Goal: Transaction & Acquisition: Register for event/course

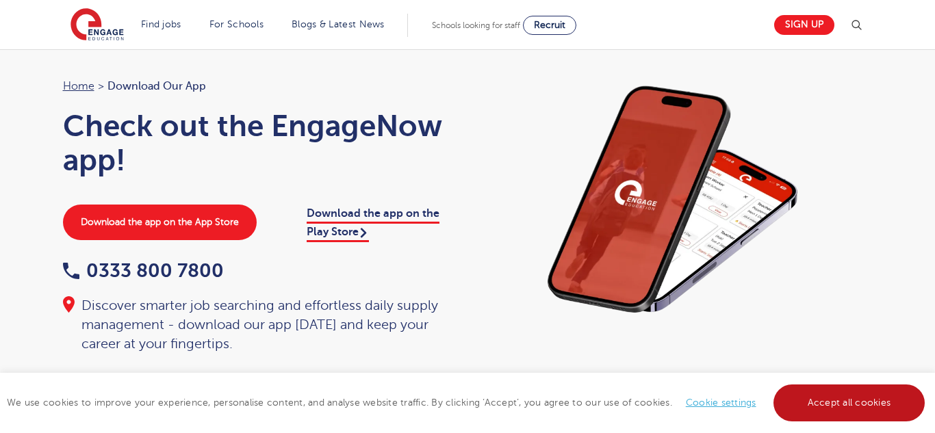
click at [835, 403] on link "Accept all cookies" at bounding box center [850, 403] width 152 height 37
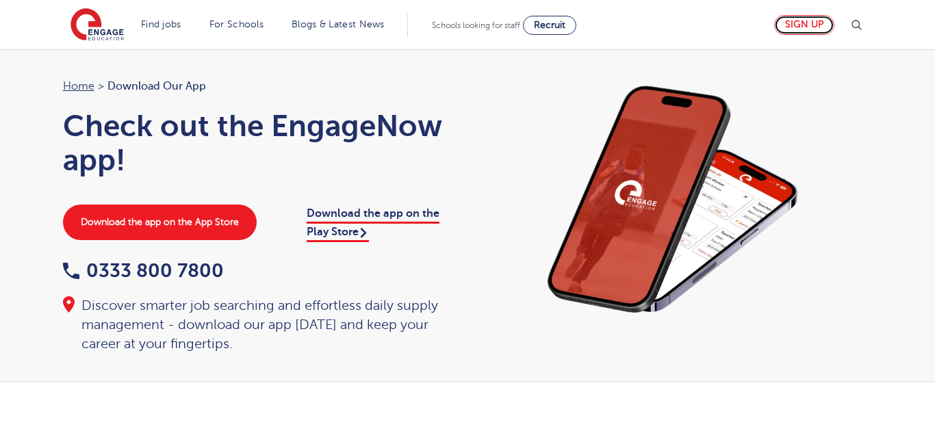
click at [802, 22] on link "Sign up" at bounding box center [804, 25] width 60 height 20
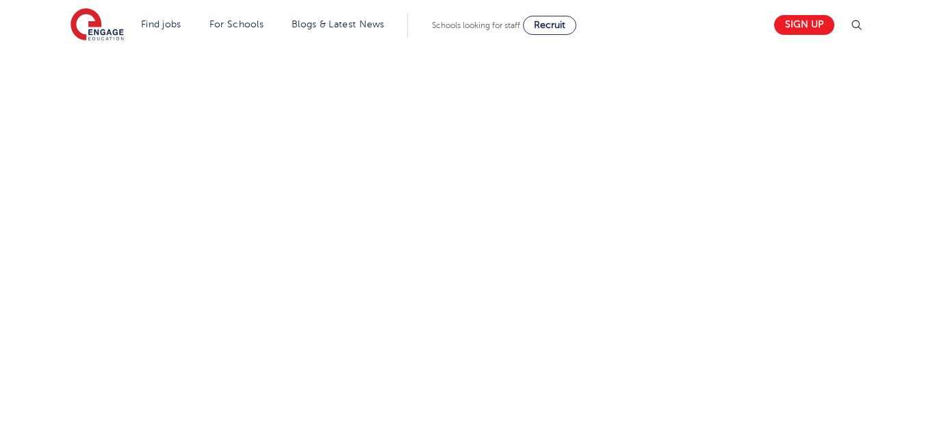
scroll to position [613, 0]
click at [793, 154] on div "Let us know more about you!" at bounding box center [468, 159] width 830 height 607
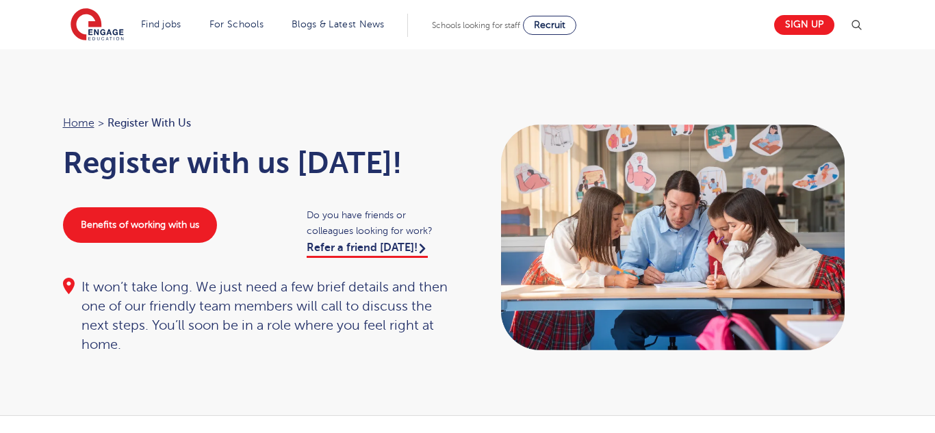
scroll to position [0, 0]
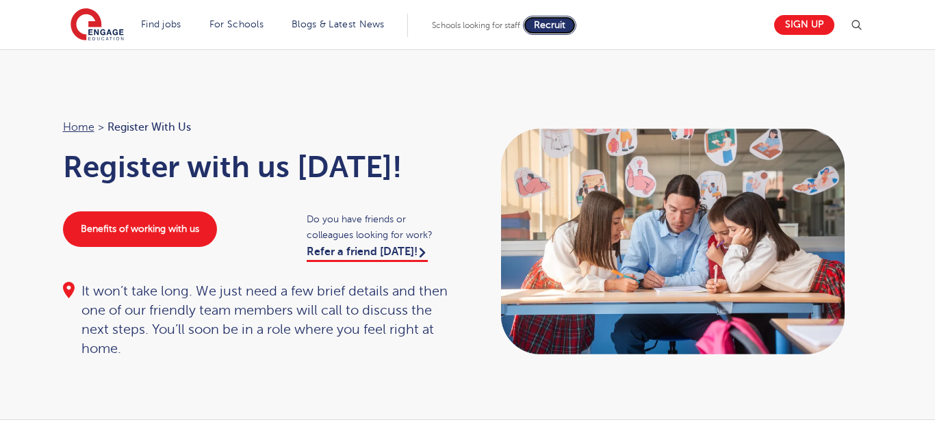
click at [555, 23] on span "Recruit" at bounding box center [549, 25] width 31 height 10
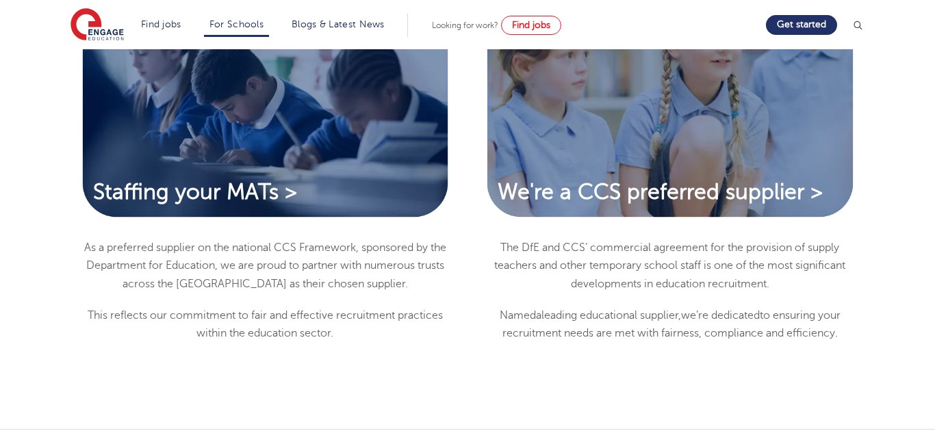
scroll to position [2990, 0]
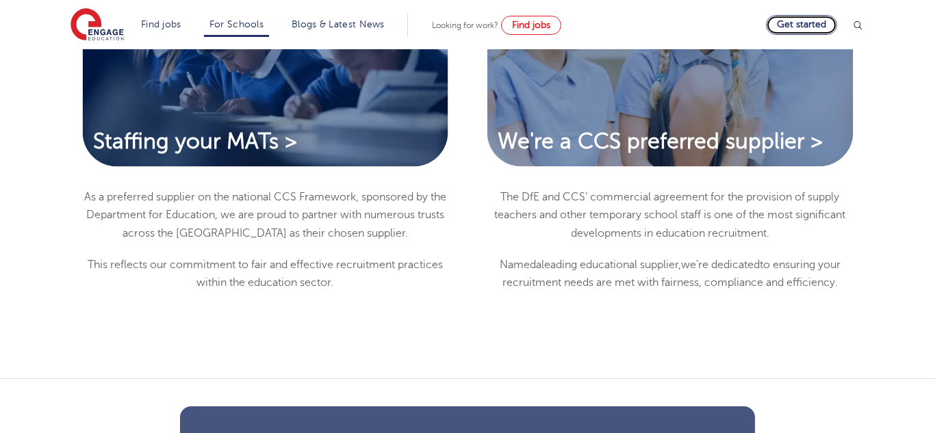
click at [811, 21] on link "Get started" at bounding box center [801, 25] width 71 height 20
